Goal: Information Seeking & Learning: Learn about a topic

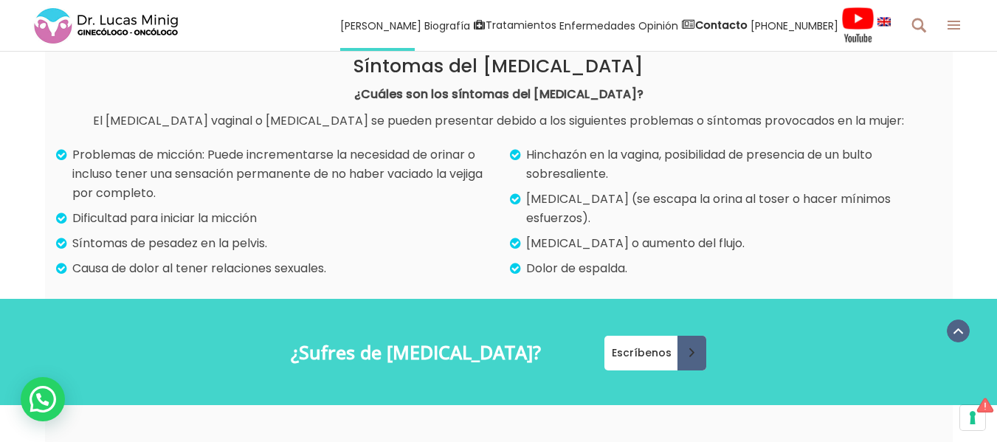
scroll to position [974, 0]
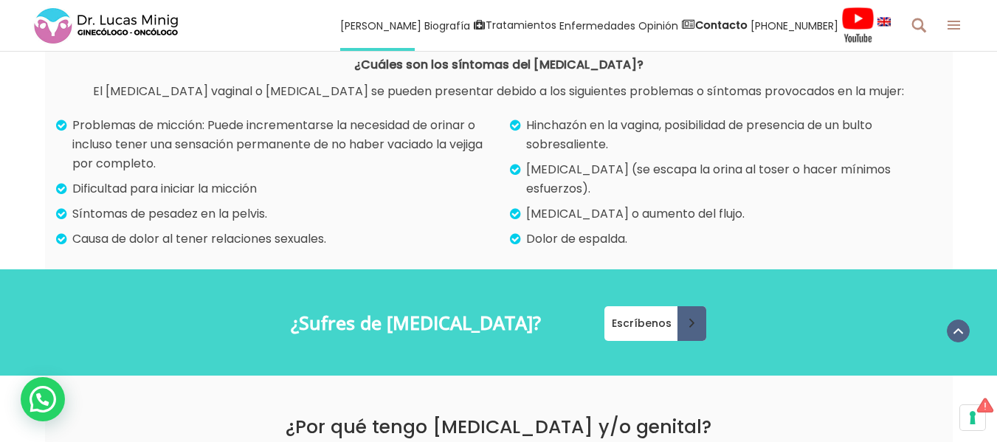
click at [517, 122] on p "Hinchazón en la vagina, posibilidad de presencia de un bulto sobresaliente." at bounding box center [726, 135] width 427 height 38
click at [511, 131] on icon at bounding box center [515, 125] width 11 height 19
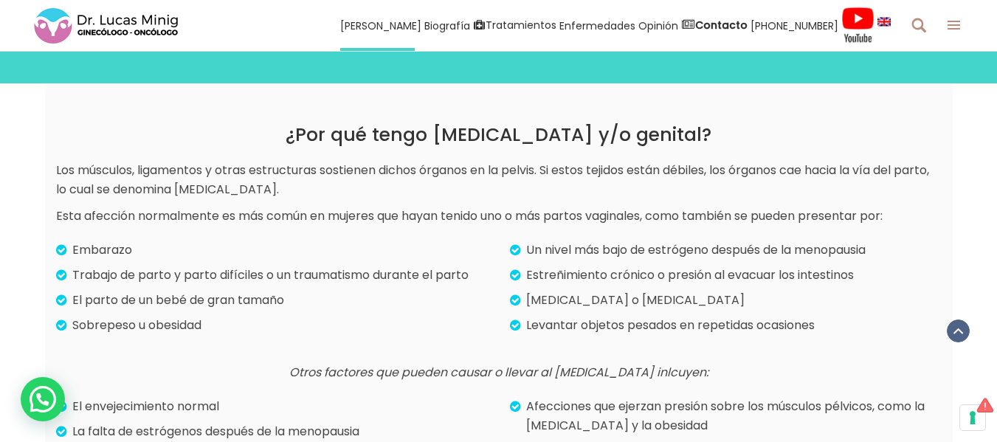
scroll to position [1269, 0]
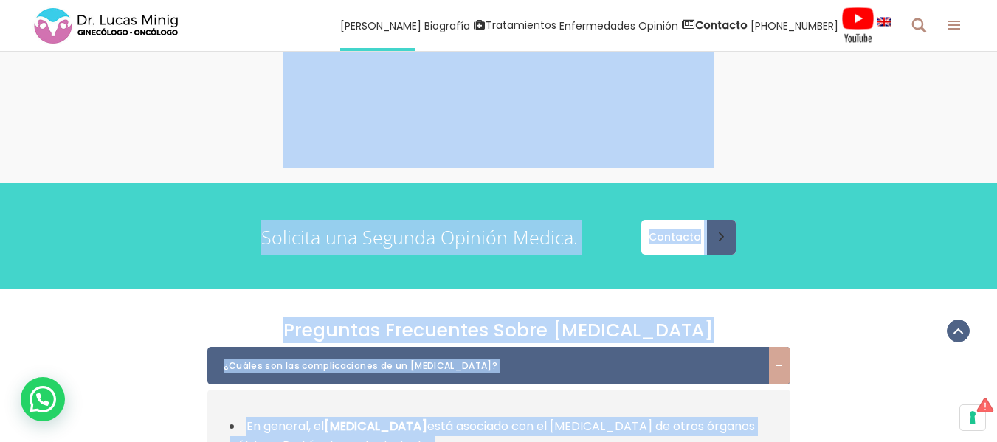
drag, startPoint x: 515, startPoint y: 344, endPoint x: 408, endPoint y: 437, distance: 142.2
click at [408, 437] on div "Tabla de Contenidos Toggle [MEDICAL_DATA] ¿Qué significa un [MEDICAL_DATA]? Sín…" at bounding box center [498, 384] width 1019 height 4372
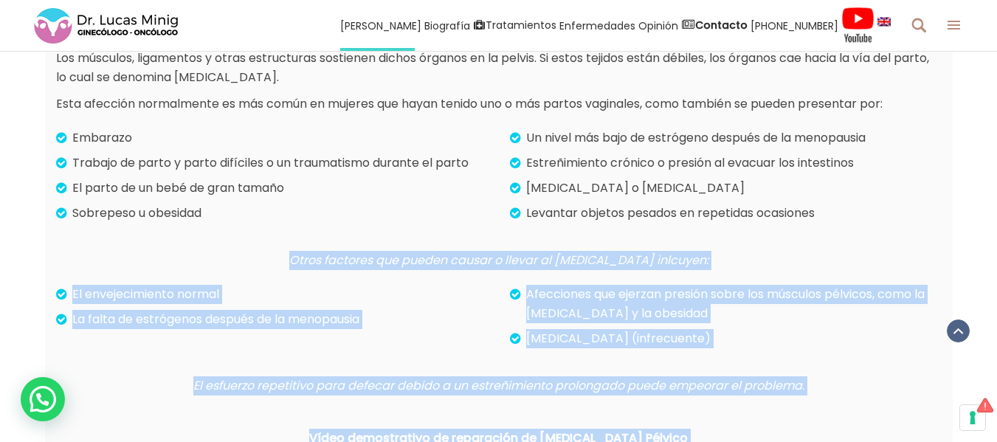
scroll to position [1377, 0]
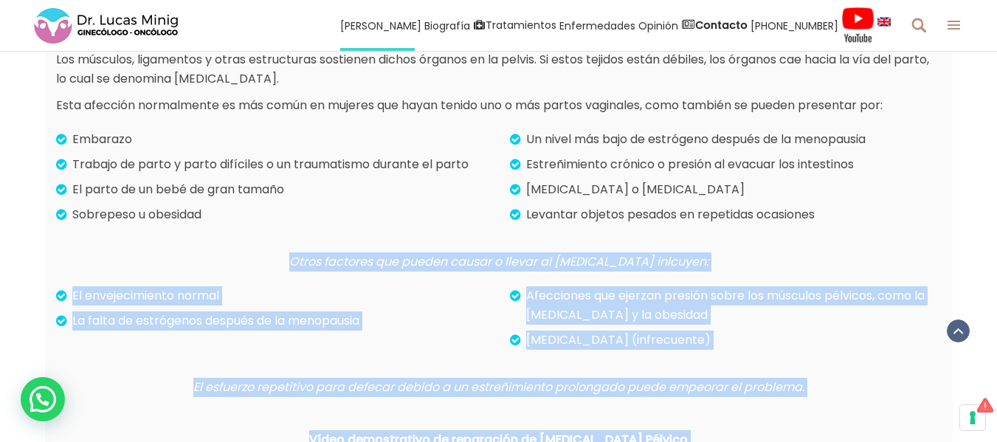
click at [738, 232] on div at bounding box center [498, 237] width 885 height 15
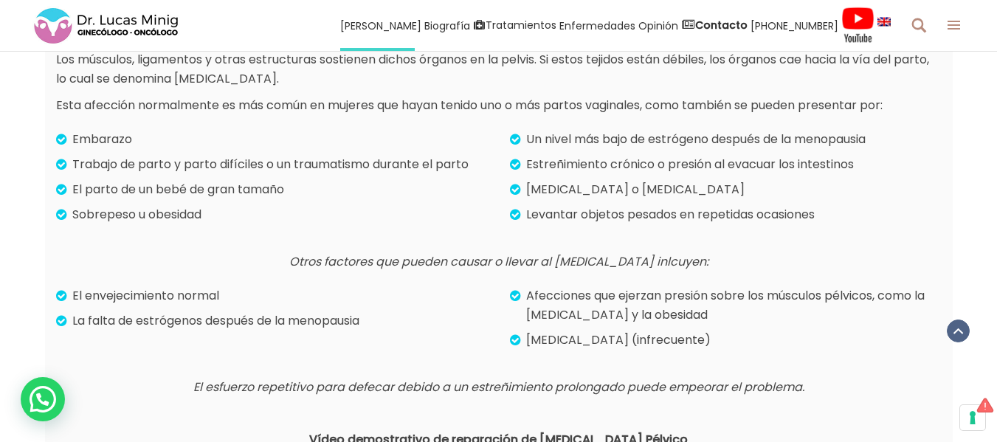
click at [926, 201] on div "Un nivel más bajo de estrógeno después de la menopausia Estreñimiento crónico o…" at bounding box center [726, 177] width 432 height 94
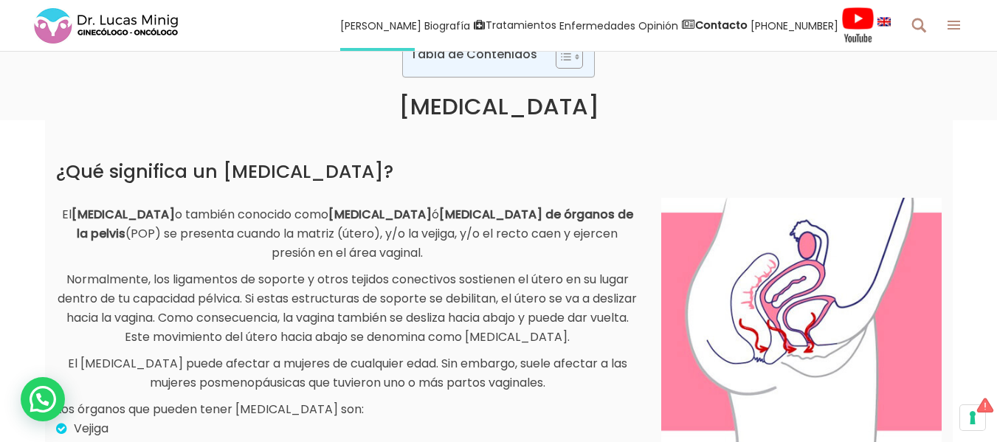
scroll to position [344, 0]
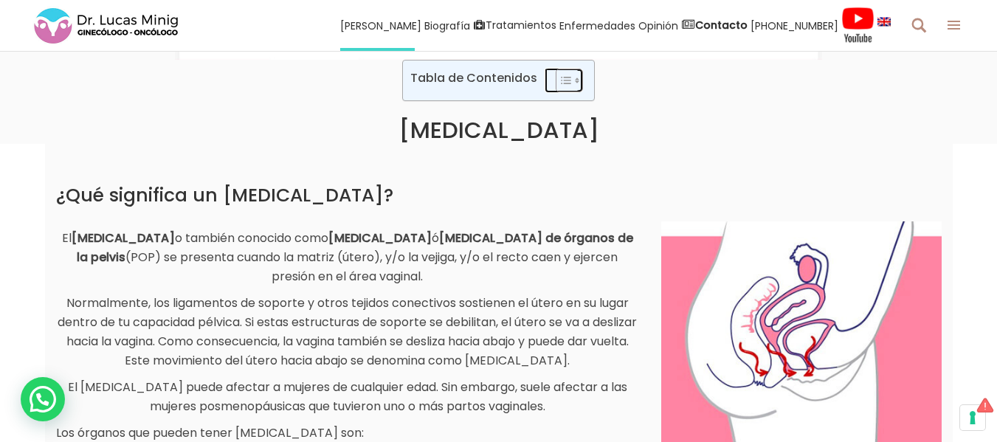
click at [567, 77] on icon "Toggle Table of Content" at bounding box center [566, 80] width 10 height 7
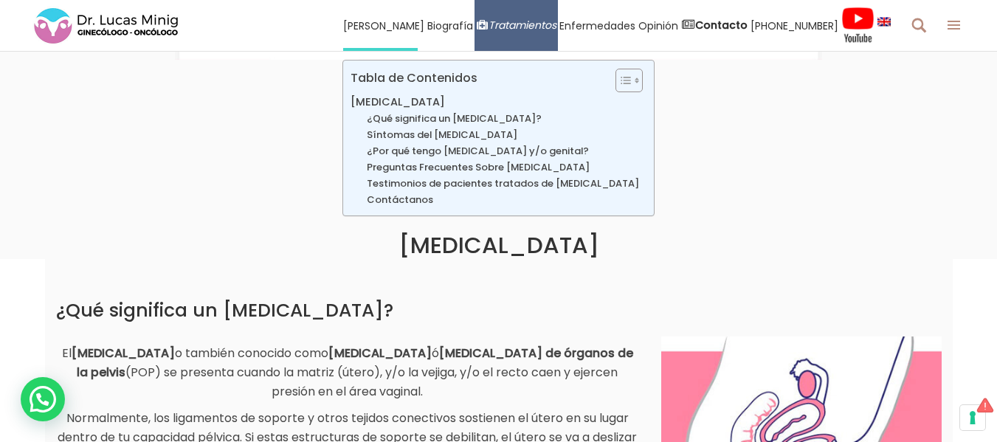
drag, startPoint x: 567, startPoint y: 77, endPoint x: 565, endPoint y: 37, distance: 39.9
